Goal: Transaction & Acquisition: Purchase product/service

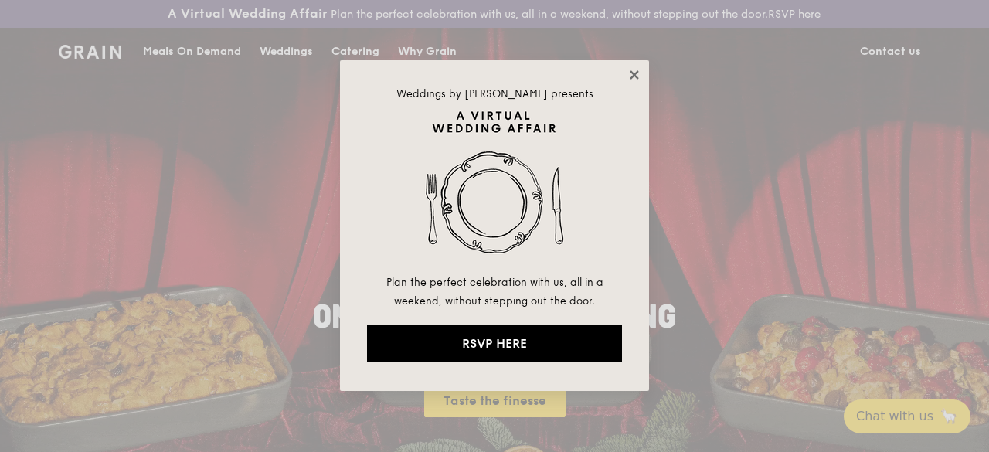
click at [632, 76] on icon at bounding box center [634, 74] width 9 height 9
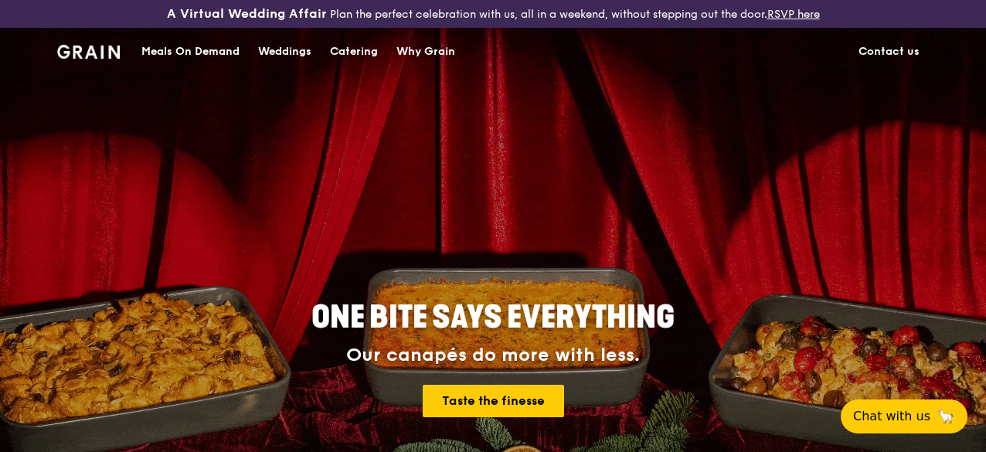
click at [193, 70] on div "Meals On Demand" at bounding box center [190, 52] width 98 height 46
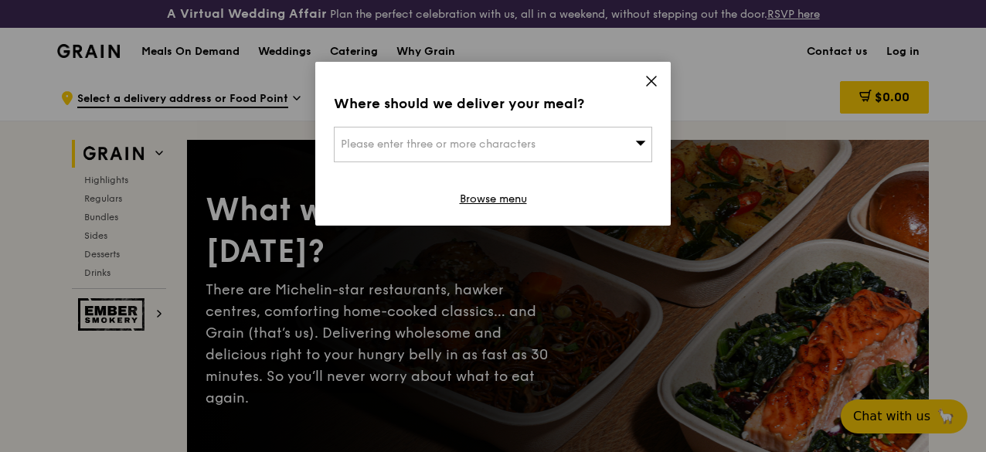
click at [638, 83] on div "Where should we deliver your meal? Please enter three or more characters Browse…" at bounding box center [492, 144] width 355 height 164
click at [659, 80] on div "Where should we deliver your meal? Please enter three or more characters Browse…" at bounding box center [492, 144] width 355 height 164
click at [662, 86] on div "Where should we deliver your meal? Please enter three or more characters Browse…" at bounding box center [492, 144] width 355 height 164
click at [654, 84] on icon at bounding box center [651, 81] width 9 height 9
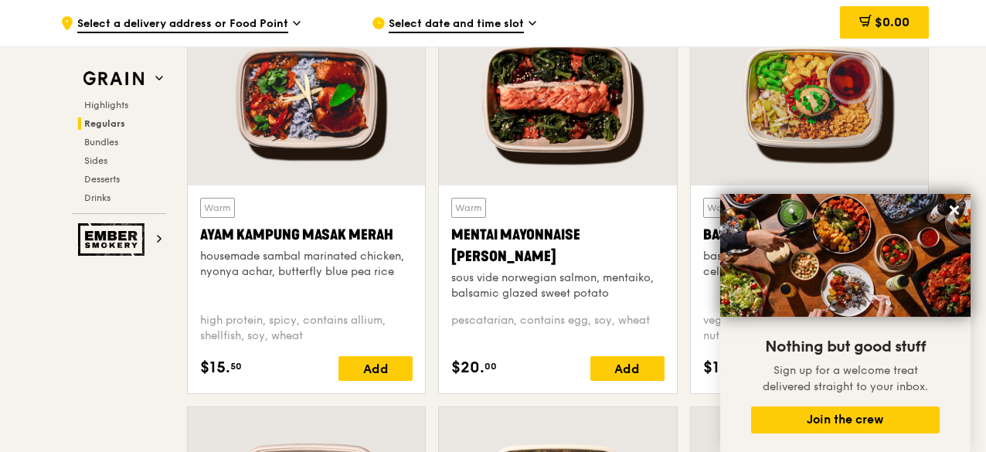
scroll to position [1449, 0]
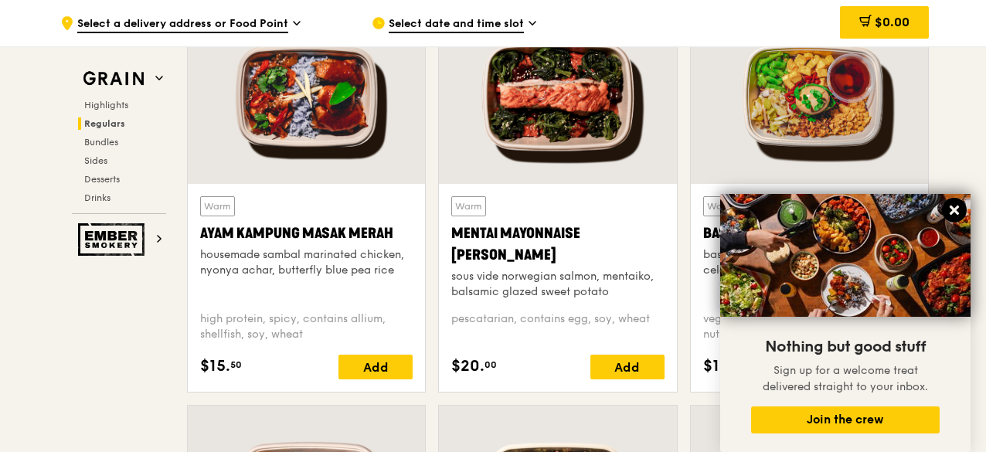
click at [954, 207] on icon at bounding box center [954, 210] width 14 height 14
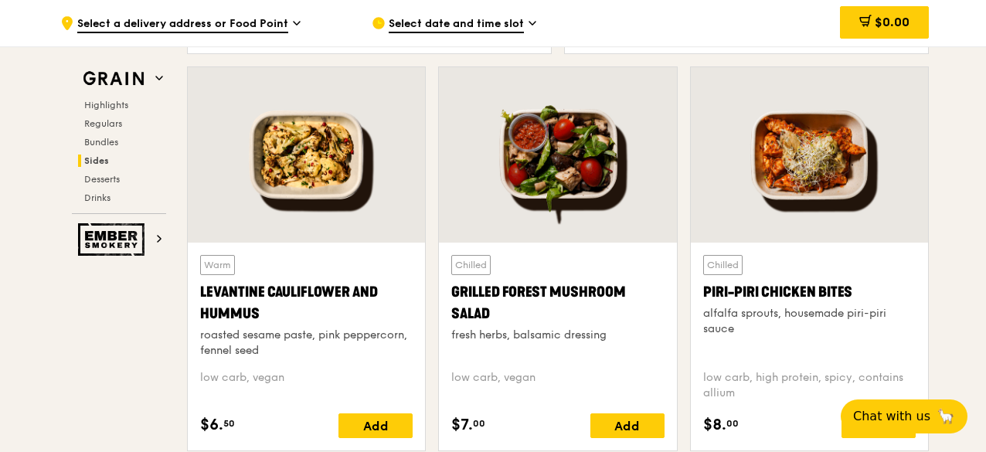
scroll to position [3967, 0]
